Goal: Task Accomplishment & Management: Use online tool/utility

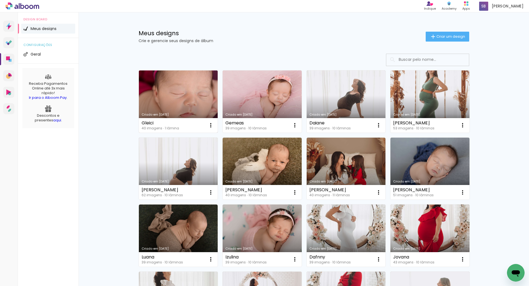
click at [183, 95] on link "Criado em [DATE]" at bounding box center [178, 101] width 79 height 62
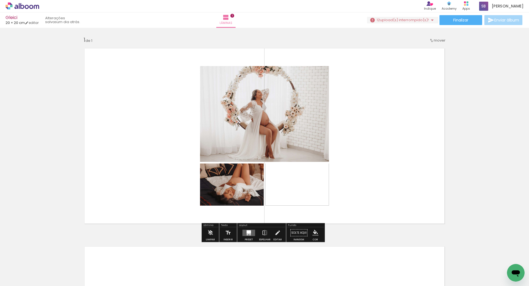
click at [402, 18] on span "upload(s) interrompido(s)!" at bounding box center [404, 19] width 49 height 5
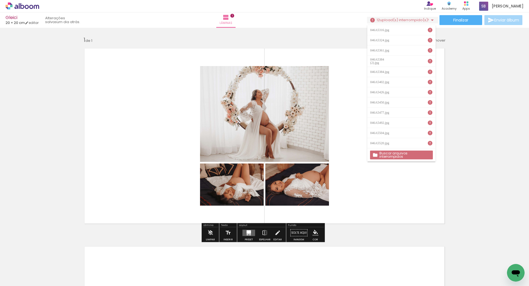
click at [0, 0] on slot "Buscar arquivos interrompidos" at bounding box center [0, 0] width 0 height 0
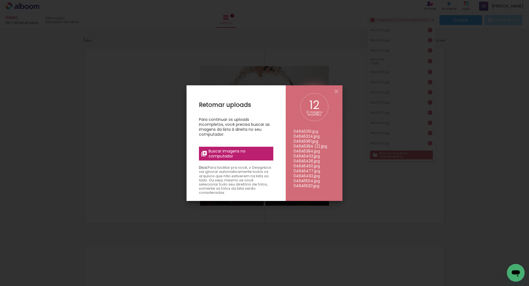
click at [225, 153] on span "Buscar imagens no computador" at bounding box center [238, 154] width 61 height 10
click at [0, 0] on input "file" at bounding box center [0, 0] width 0 height 0
click at [338, 91] on iron-icon at bounding box center [336, 91] width 7 height 7
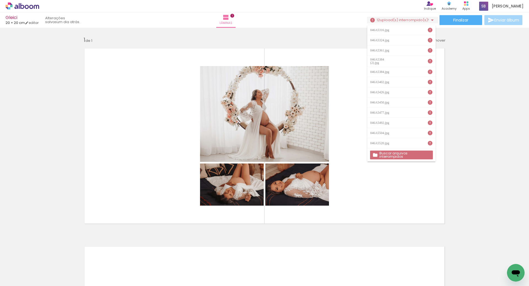
scroll to position [0, 752]
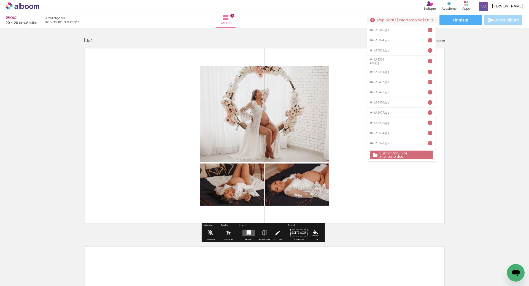
click at [0, 0] on slot "Buscar arquivos interrompidos" at bounding box center [0, 0] width 0 height 0
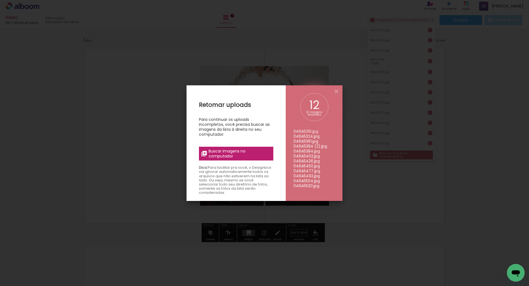
click at [233, 154] on span "Buscar imagens no computador" at bounding box center [238, 154] width 61 height 10
click at [0, 0] on input "file" at bounding box center [0, 0] width 0 height 0
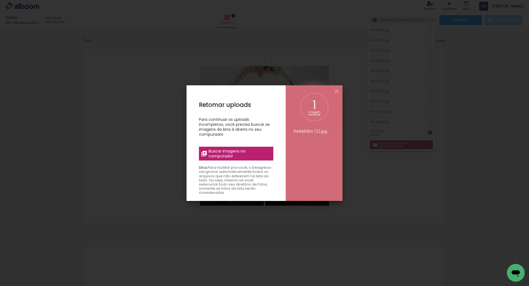
scroll to position [0, 0]
click at [247, 153] on span "Buscar imagens no computador" at bounding box center [238, 154] width 61 height 10
click at [0, 0] on input "file" at bounding box center [0, 0] width 0 height 0
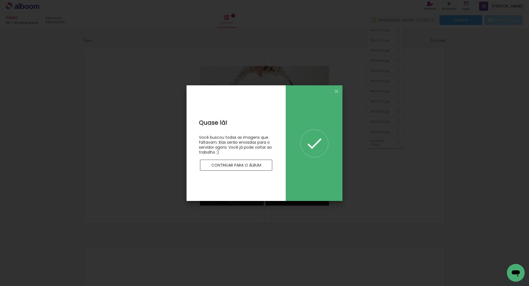
click at [0, 0] on slot "Continuar para o álbum" at bounding box center [0, 0] width 0 height 0
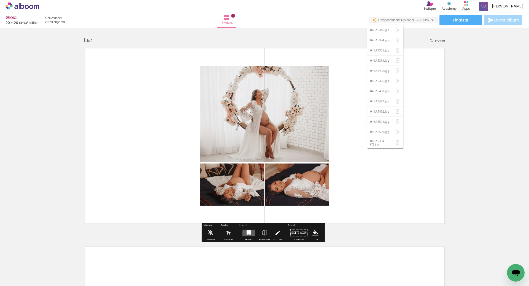
click at [497, 107] on div "Inserir lâmina 1 de 1" at bounding box center [264, 228] width 529 height 397
click at [21, 7] on icon at bounding box center [22, 6] width 4 height 6
